Goal: Information Seeking & Learning: Learn about a topic

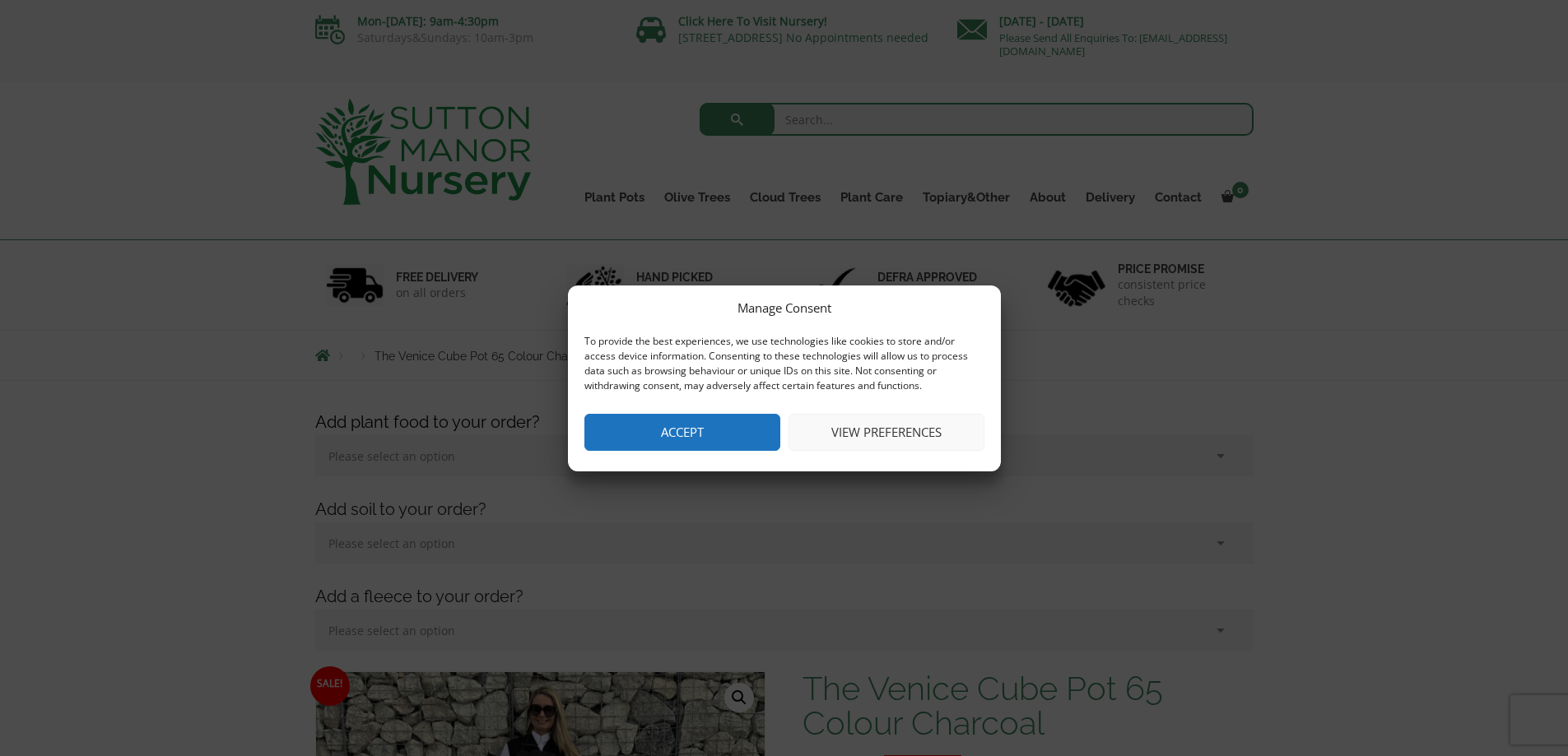
click at [708, 438] on button "Accept" at bounding box center [682, 432] width 196 height 37
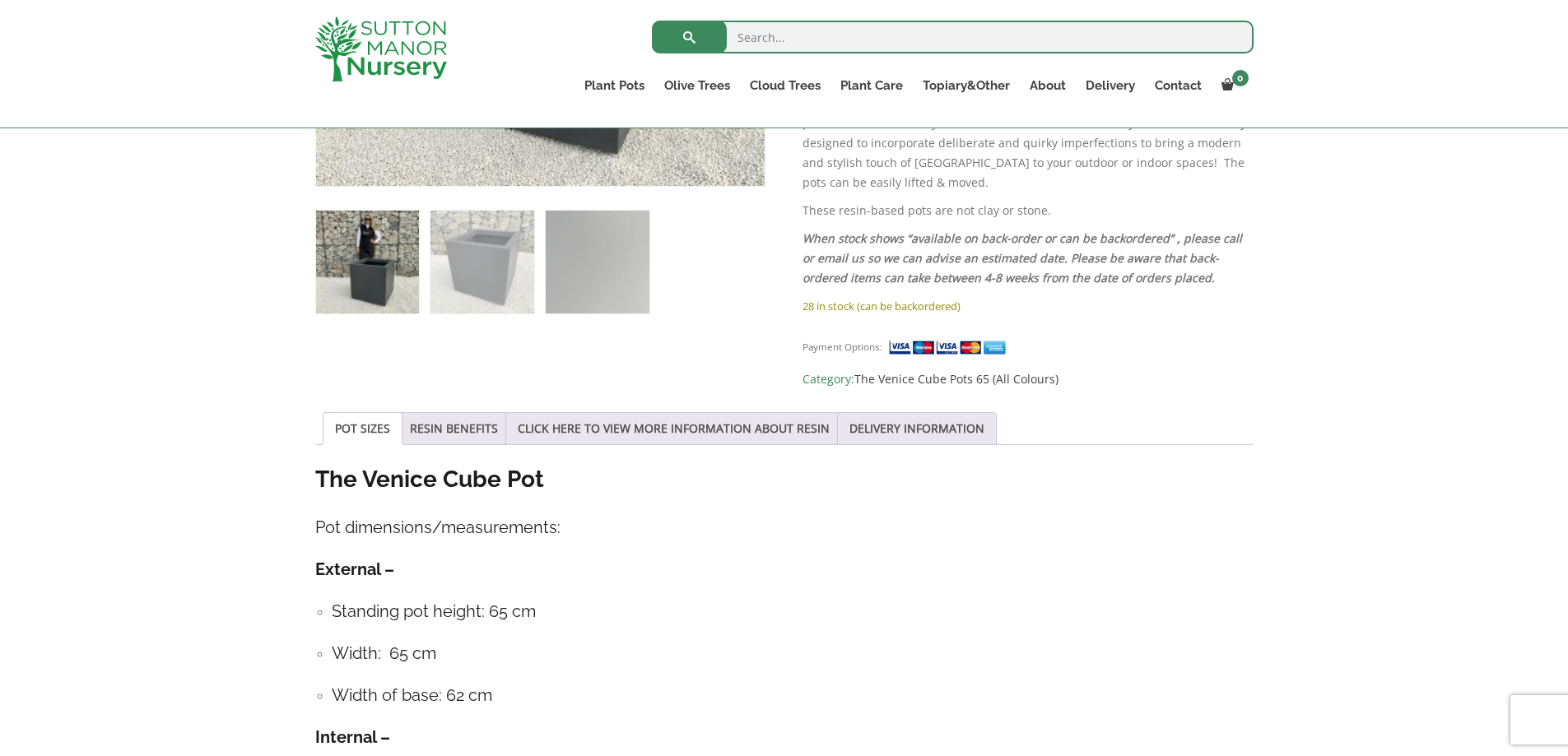
scroll to position [988, 0]
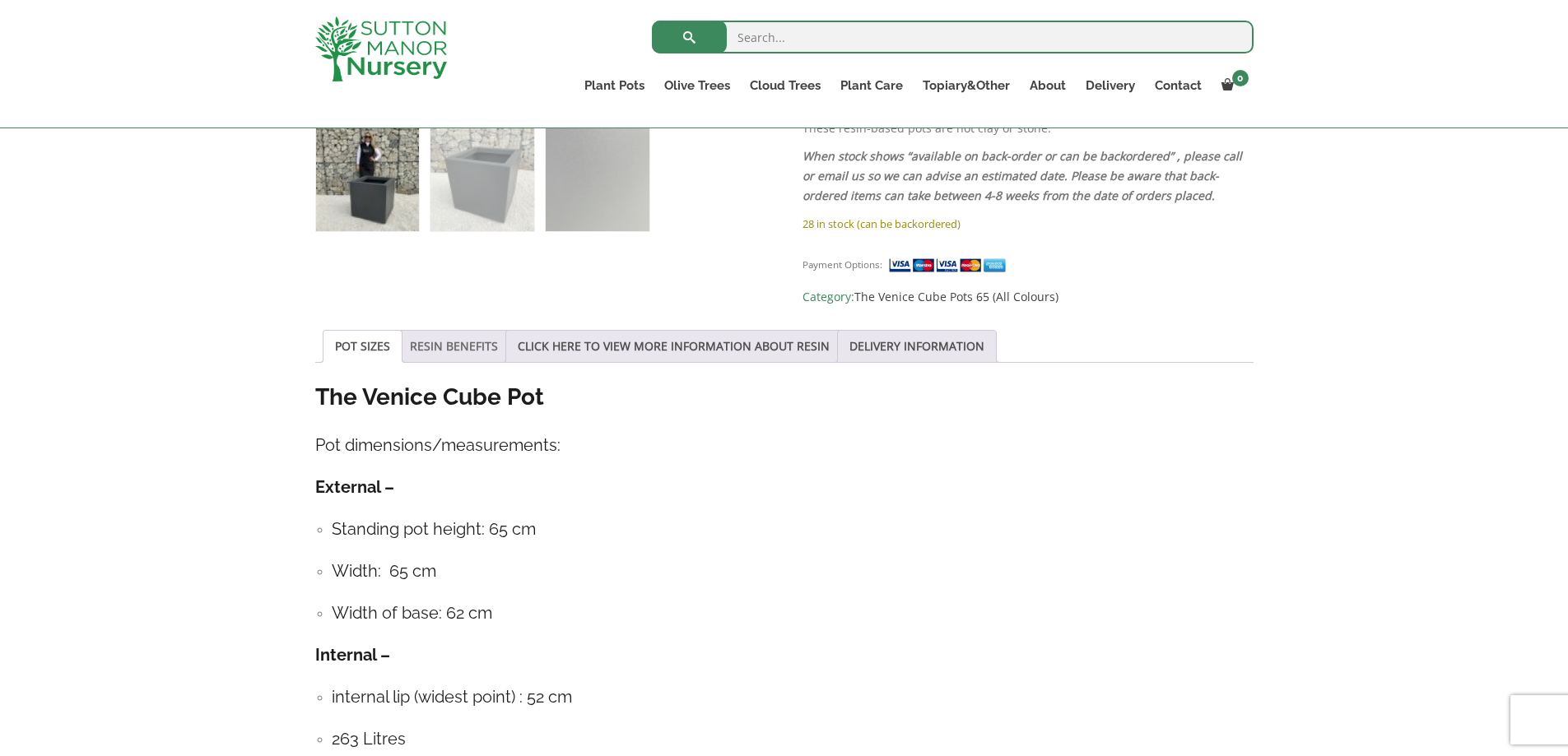
click at [428, 330] on link "RESIN BENEFITS" at bounding box center [453, 346] width 88 height 31
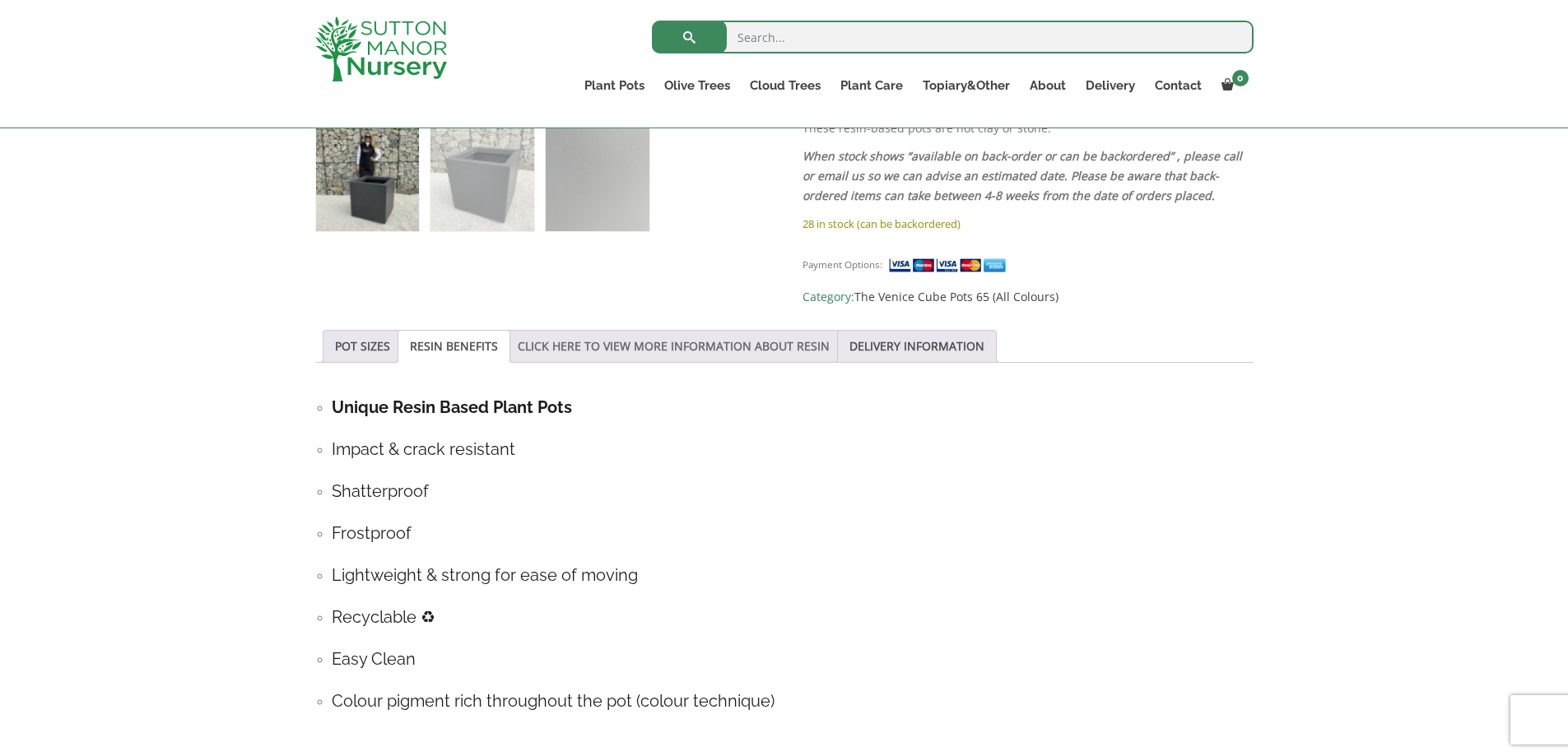
click at [623, 330] on link "CLICK HERE TO VIEW MORE INFORMATION ABOUT RESIN" at bounding box center [674, 346] width 312 height 31
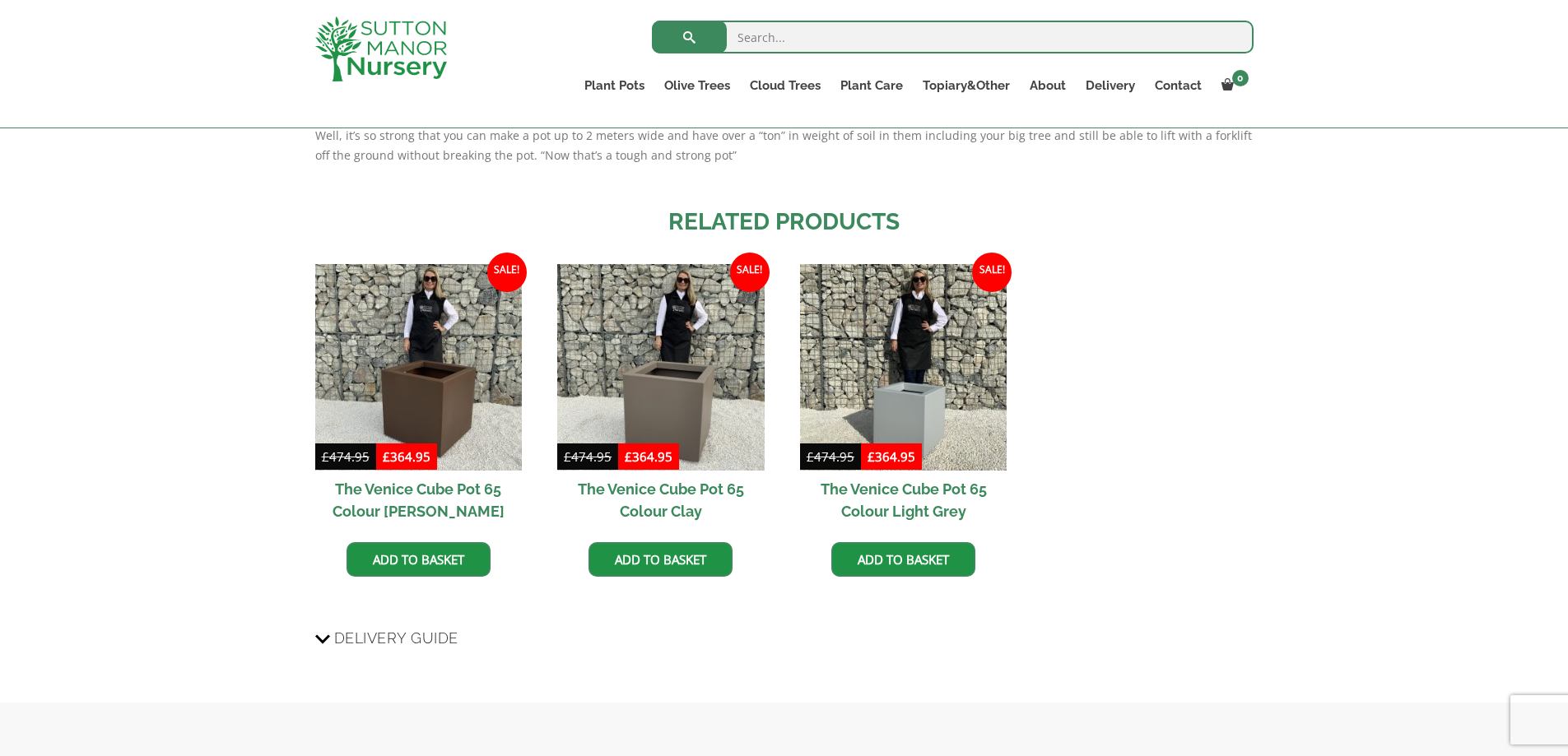
scroll to position [1563, 0]
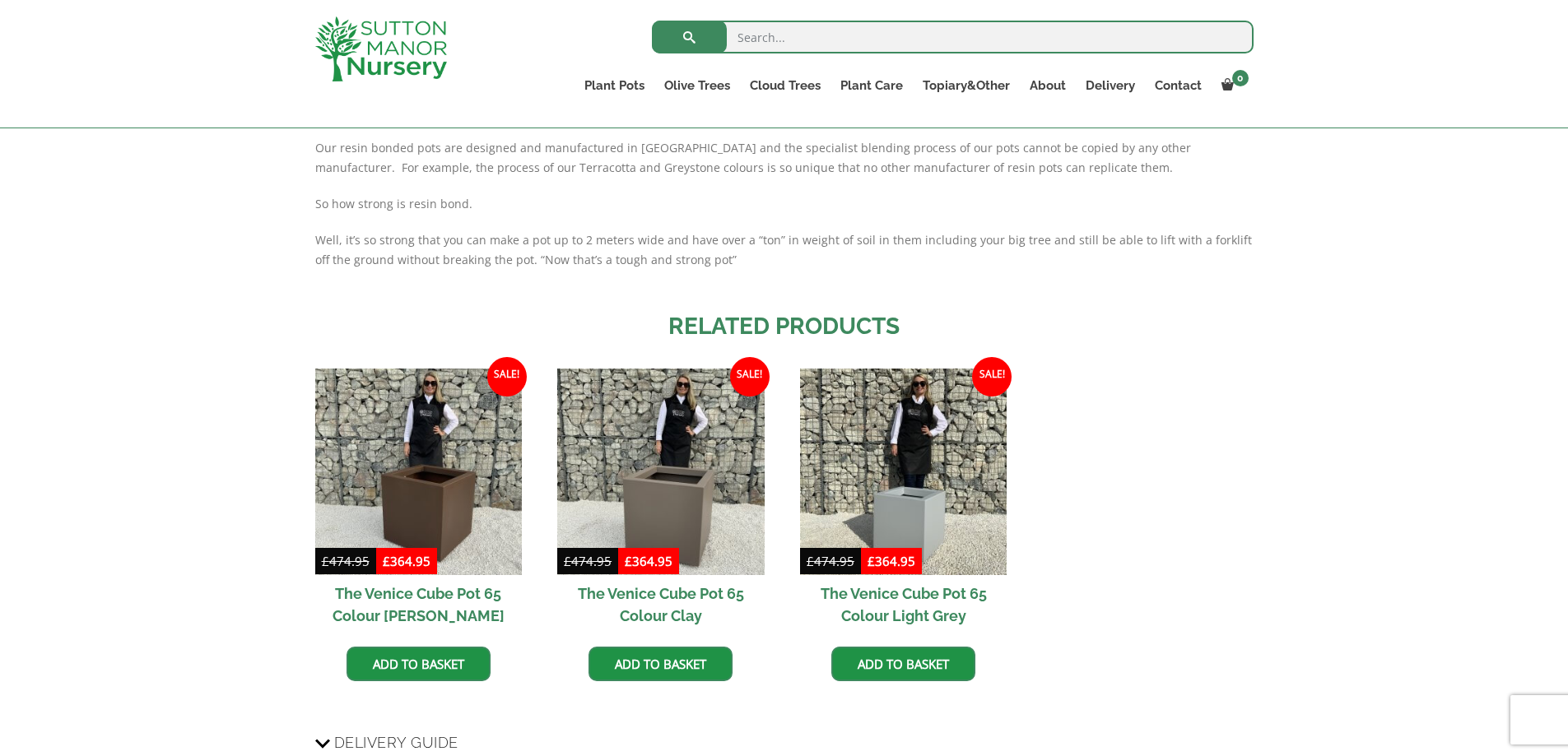
click at [399, 576] on h2 "The Venice Cube Pot 65 Colour [PERSON_NAME]" at bounding box center [418, 605] width 207 height 59
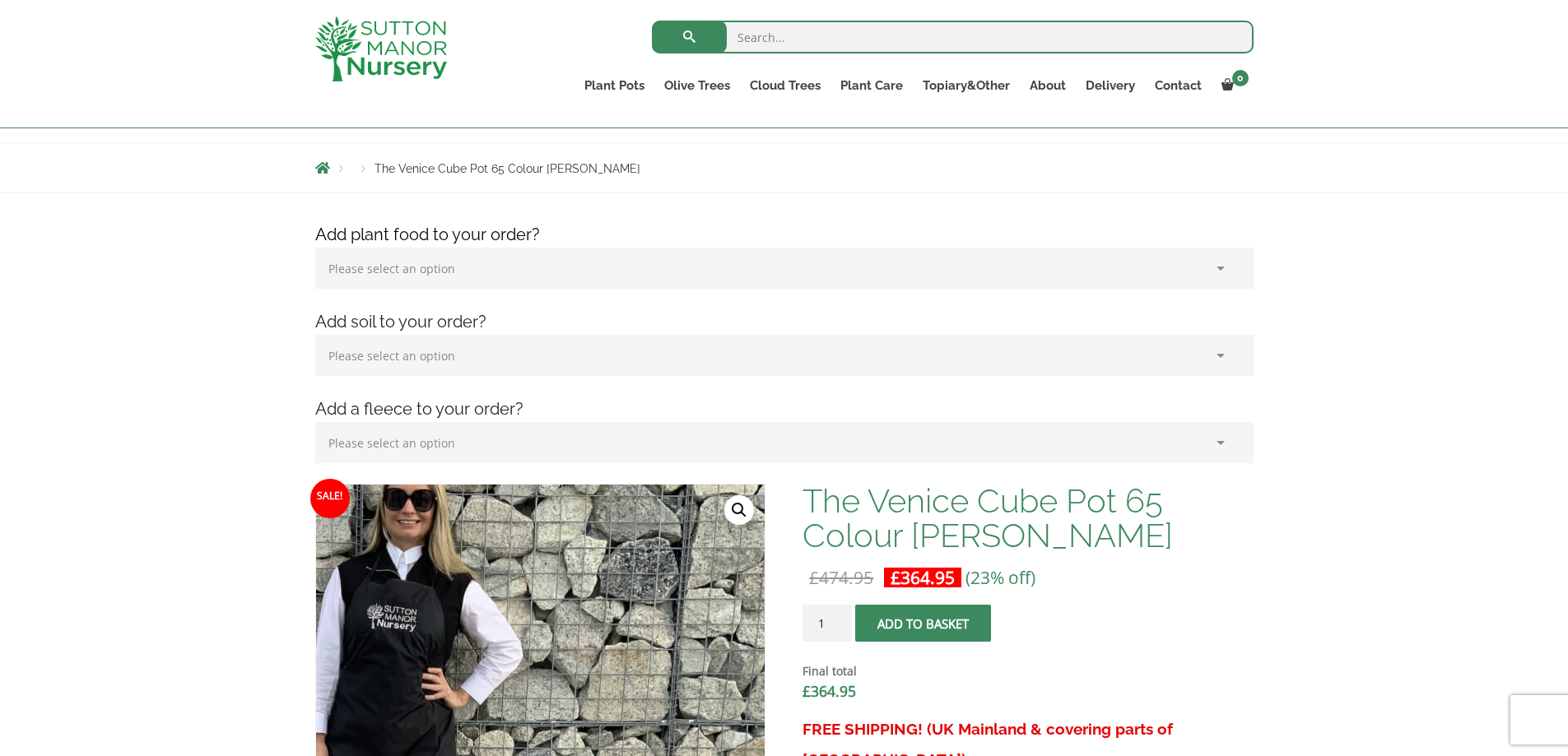
scroll to position [165, 0]
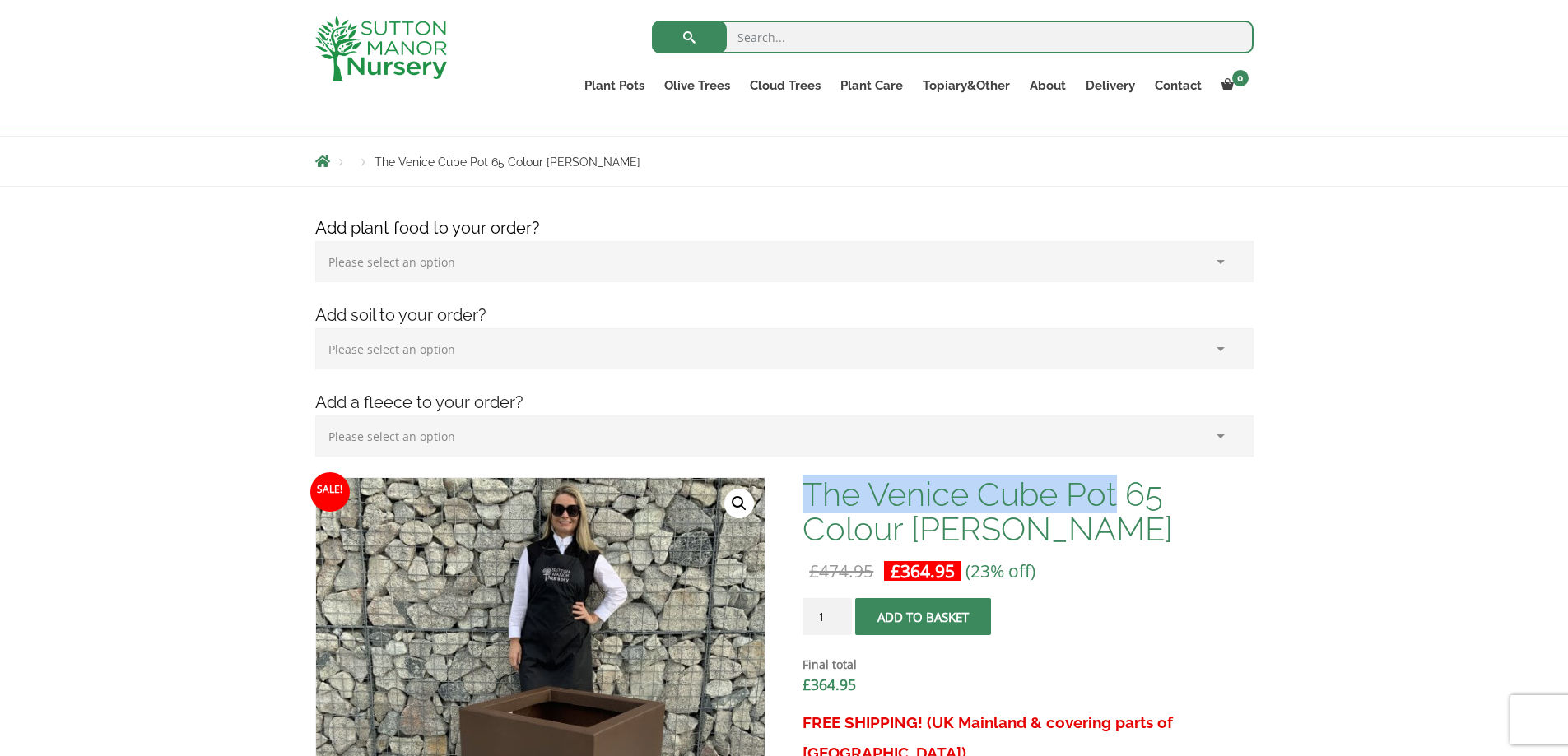
drag, startPoint x: 812, startPoint y: 491, endPoint x: 1118, endPoint y: 484, distance: 306.1
click at [1118, 484] on h1 "The Venice Cube Pot 65 Colour [PERSON_NAME]" at bounding box center [1027, 511] width 450 height 69
copy h1 "The Venice Cube Pot"
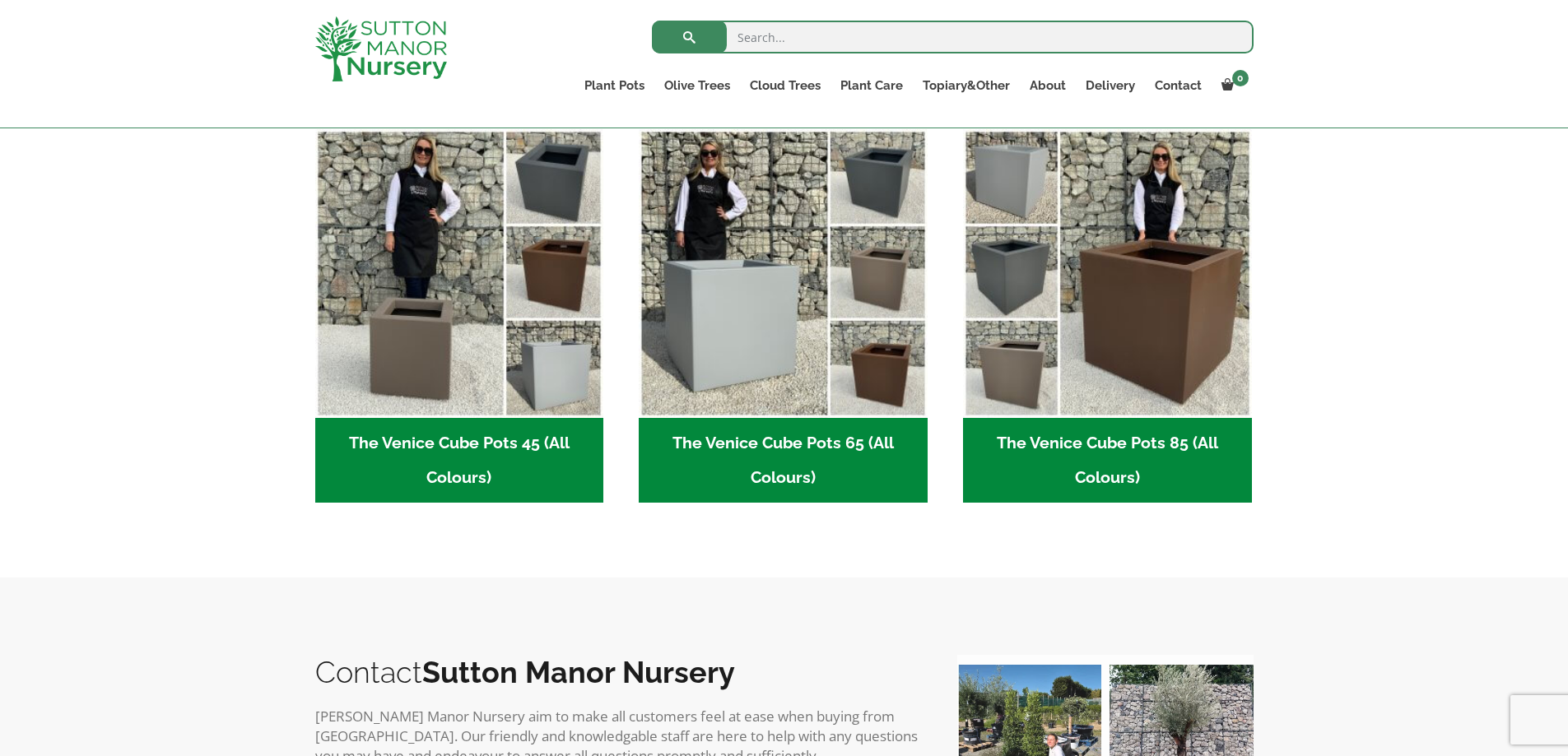
scroll to position [412, 0]
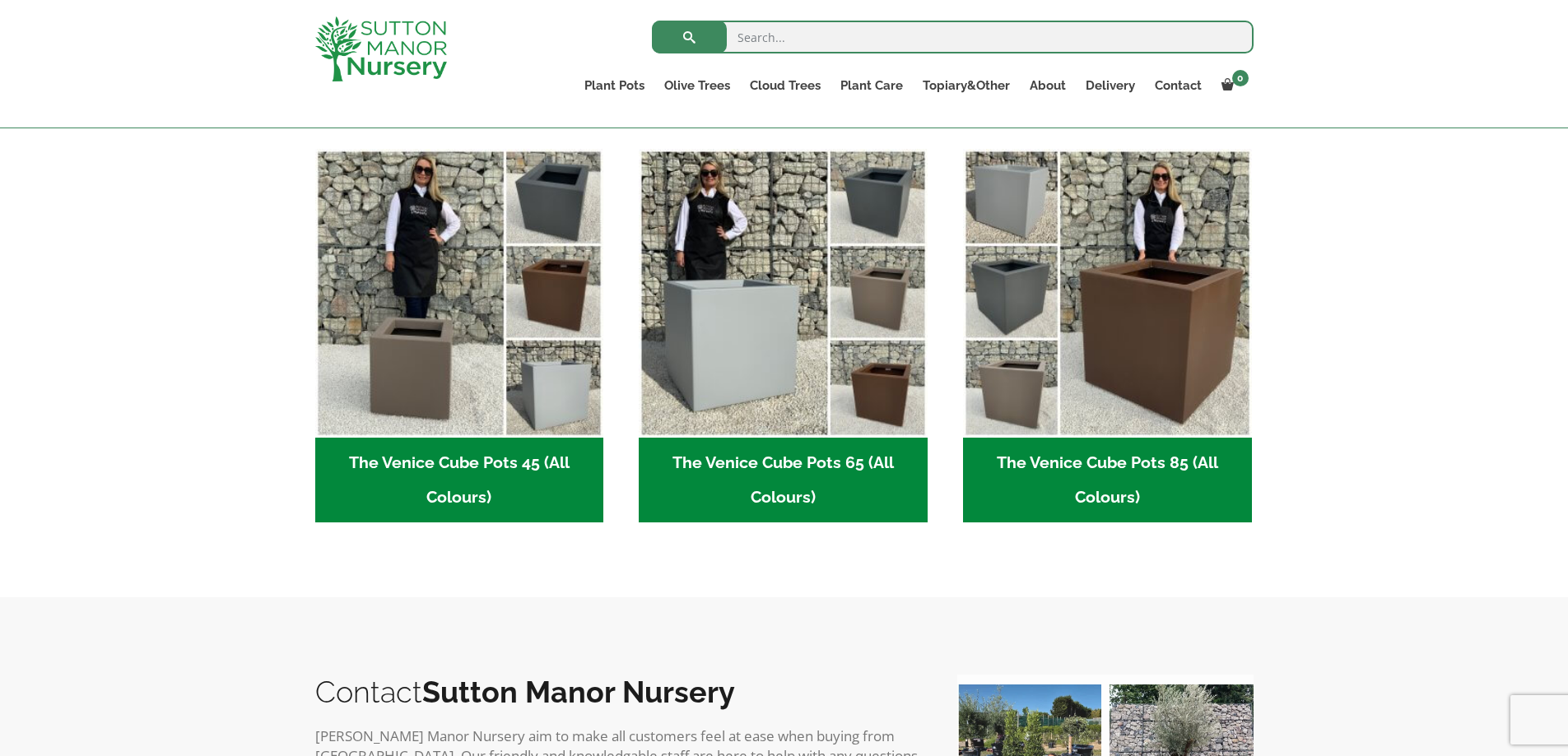
click at [736, 463] on h2 "The Venice Cube Pots 65 (All Colours) (4)" at bounding box center [782, 480] width 289 height 85
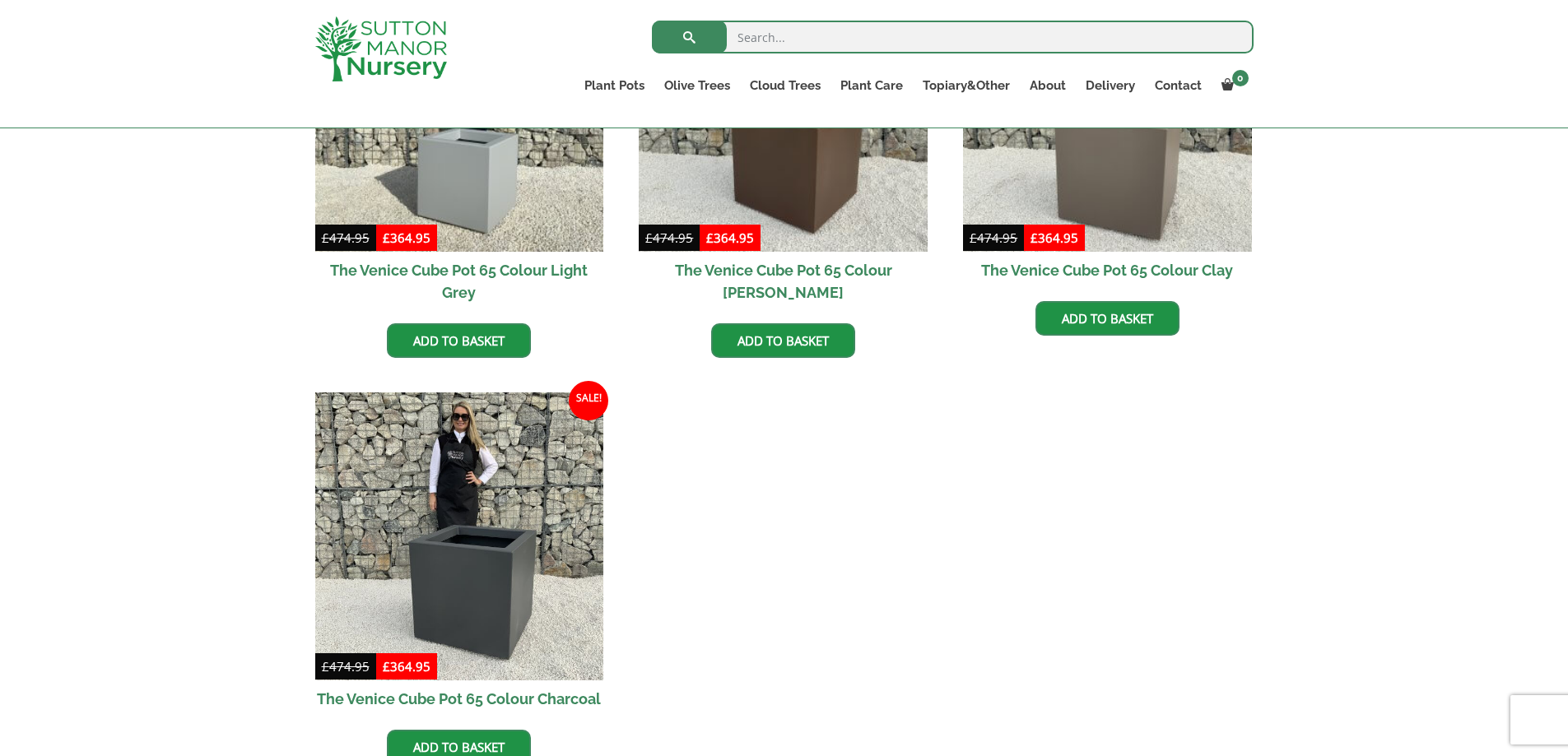
scroll to position [330, 0]
